Goal: Information Seeking & Learning: Learn about a topic

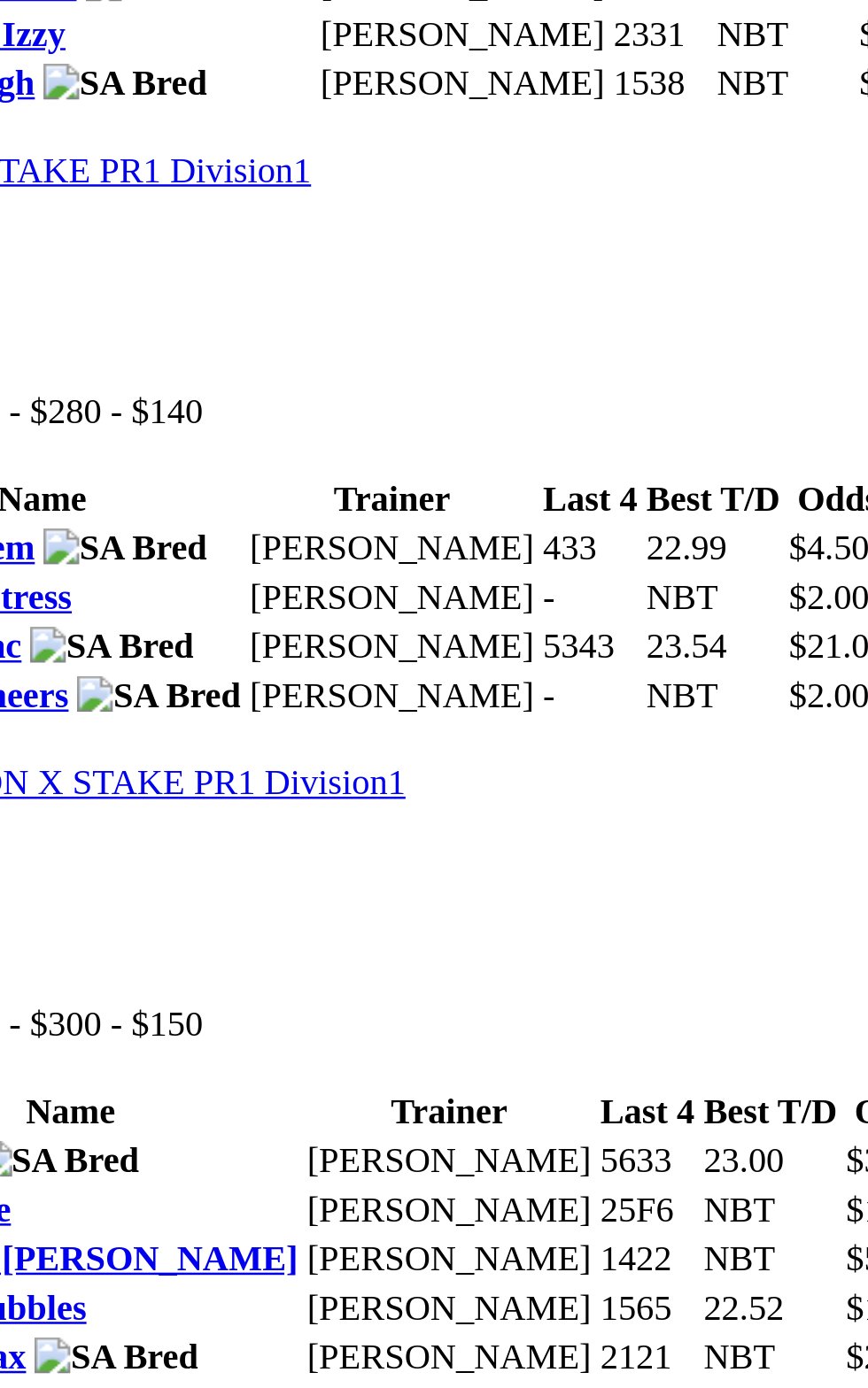
scroll to position [293, 0]
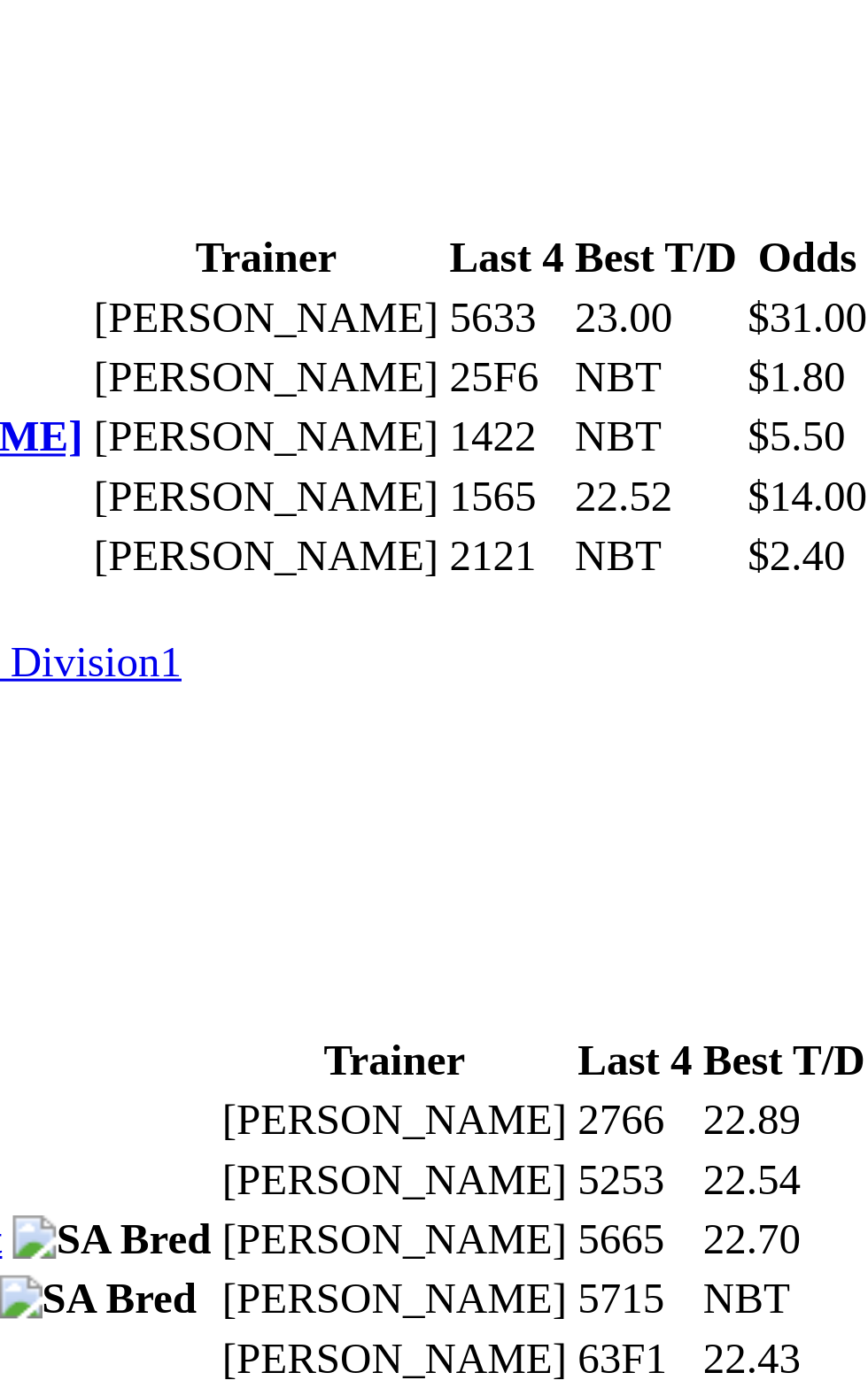
scroll to position [1219, 0]
